Goal: Submit feedback/report problem: Submit feedback/report problem

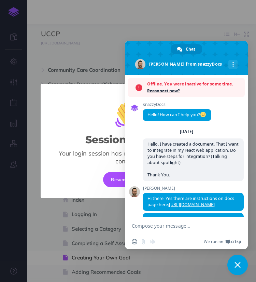
select select "null"
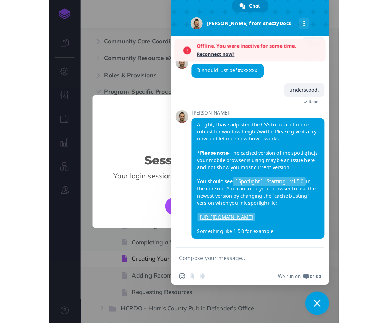
scroll to position [2713, 0]
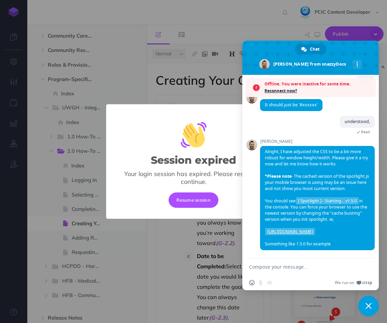
click at [256, 90] on span "Reconnect now?" at bounding box center [319, 90] width 108 height 7
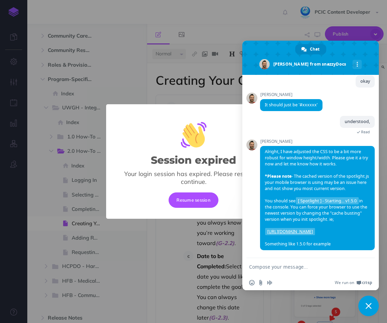
scroll to position [2691, 0]
click at [195, 199] on button "Resume session" at bounding box center [194, 199] width 50 height 15
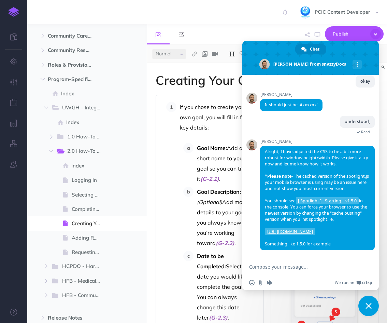
scroll to position [2207, 0]
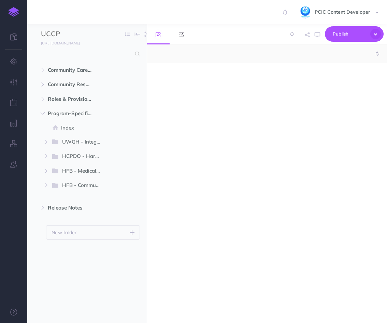
select select "null"
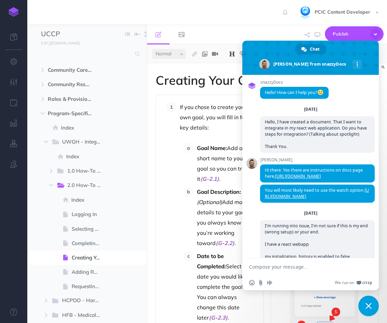
scroll to position [2691, 0]
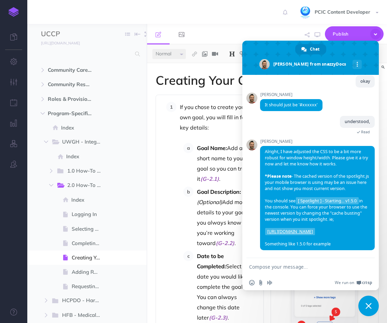
click at [276, 268] on textarea "Compose your message..." at bounding box center [303, 267] width 108 height 6
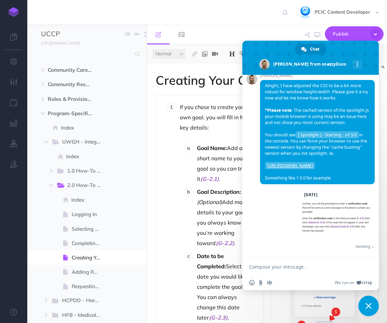
scroll to position [2749, 0]
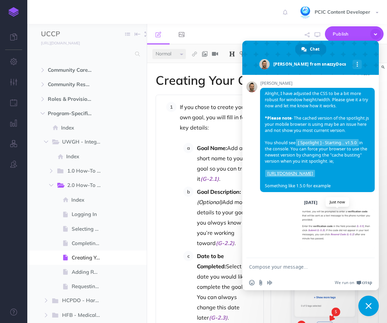
click at [322, 227] on span at bounding box center [337, 229] width 75 height 41
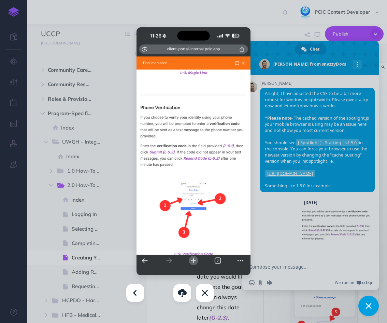
click at [121, 112] on div at bounding box center [193, 161] width 387 height 323
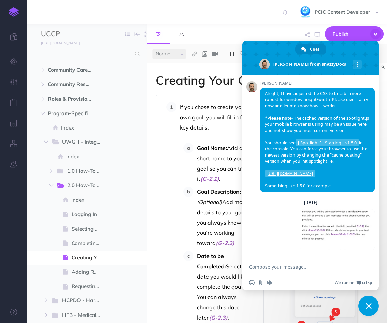
click at [275, 267] on textarea "Compose your message..." at bounding box center [303, 267] width 108 height 6
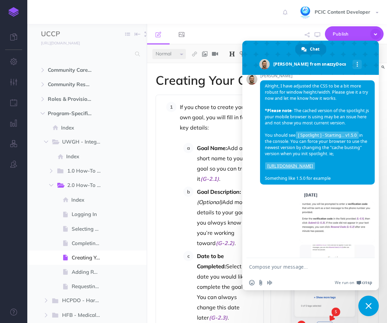
scroll to position [2792, 0]
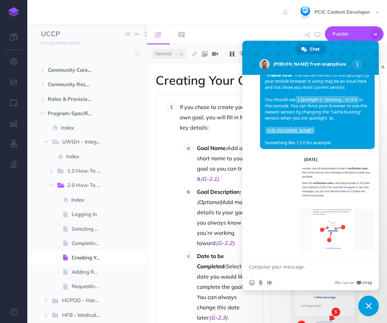
click at [294, 264] on textarea "Compose your message..." at bounding box center [303, 267] width 108 height 6
click at [275, 268] on textarea "I have" at bounding box center [303, 267] width 108 height 6
drag, startPoint x: 272, startPoint y: 265, endPoint x: 234, endPoint y: 265, distance: 38.6
click at [234, 265] on body "Toggle Navigation PCIC Content Developer Settings Account Settings Teams PCIC S…" at bounding box center [193, 161] width 387 height 323
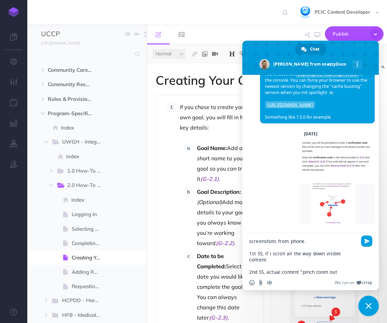
type textarea "screenshots from phone. 1st SS, if i scroll all the way down visible content. 2…"
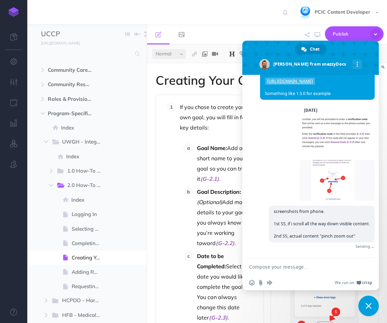
scroll to position [2831, 0]
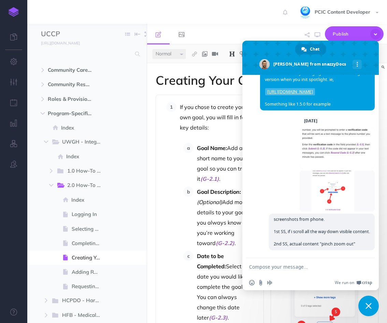
click at [268, 270] on form at bounding box center [303, 267] width 108 height 18
click at [268, 268] on textarea "Compose your message..." at bounding box center [303, 267] width 108 height 6
type textarea "btw browser was chrome in iphone"
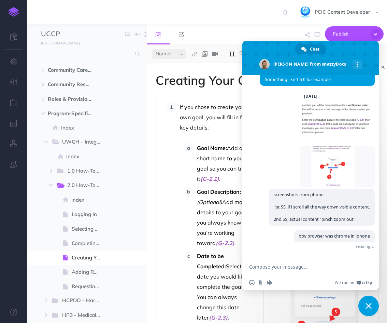
scroll to position [2845, 0]
